Goal: Entertainment & Leisure: Consume media (video, audio)

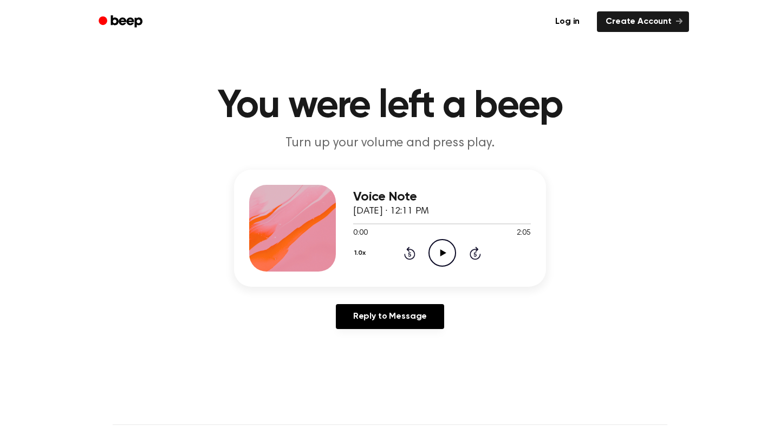
click at [447, 256] on icon "Play Audio" at bounding box center [442, 253] width 28 height 28
click at [441, 251] on icon at bounding box center [443, 252] width 6 height 7
click at [441, 251] on icon "Pause Audio" at bounding box center [442, 253] width 28 height 28
click at [447, 257] on icon "Play Audio" at bounding box center [442, 253] width 28 height 28
click at [447, 257] on icon "Pause Audio" at bounding box center [442, 253] width 28 height 28
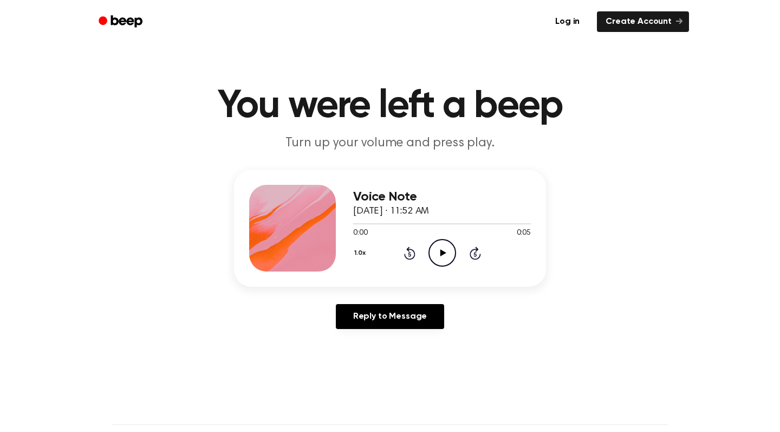
click at [443, 247] on icon "Play Audio" at bounding box center [442, 253] width 28 height 28
click at [440, 248] on icon "Play Audio" at bounding box center [442, 253] width 28 height 28
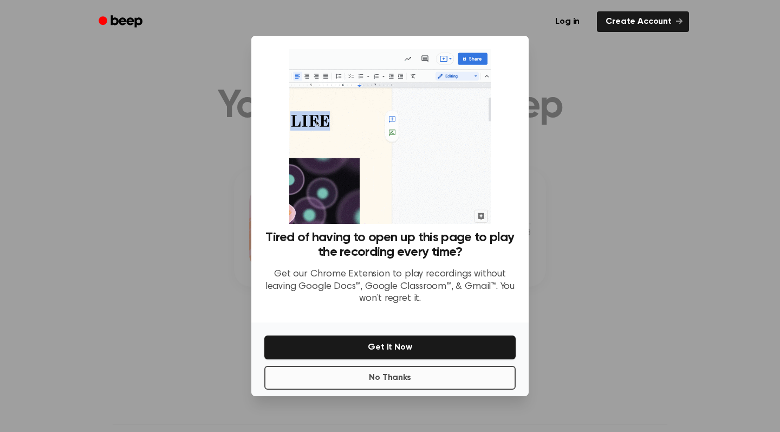
click at [420, 387] on button "No Thanks" at bounding box center [389, 378] width 251 height 24
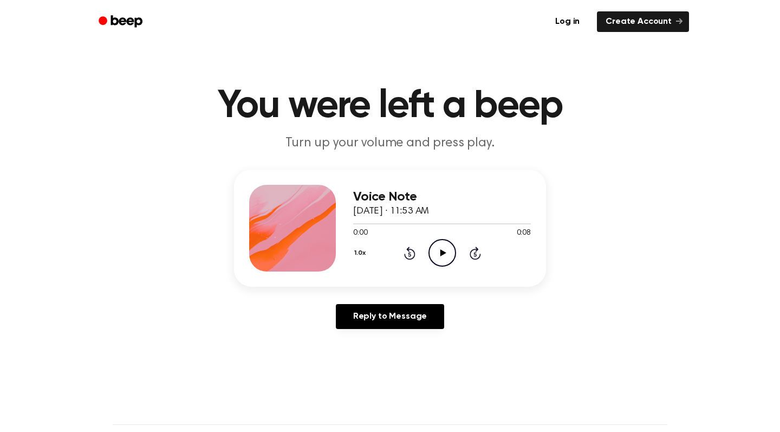
click at [439, 257] on icon "Play Audio" at bounding box center [442, 253] width 28 height 28
